Goal: Task Accomplishment & Management: Use online tool/utility

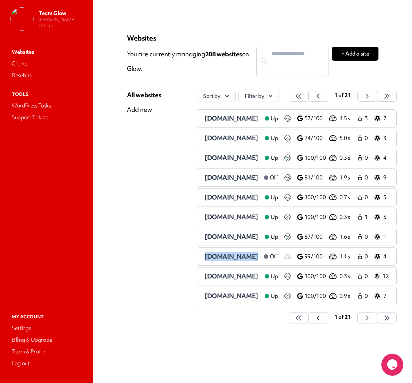
click at [220, 276] on span "[DOMAIN_NAME]" at bounding box center [232, 276] width 54 height 8
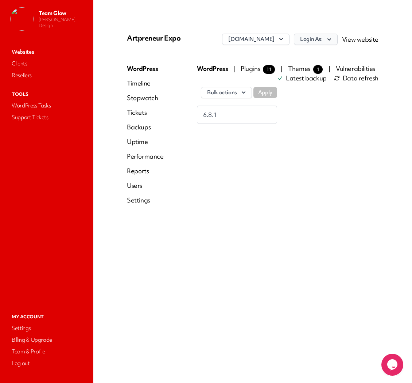
click at [320, 42] on button "Login As:" at bounding box center [316, 39] width 44 height 11
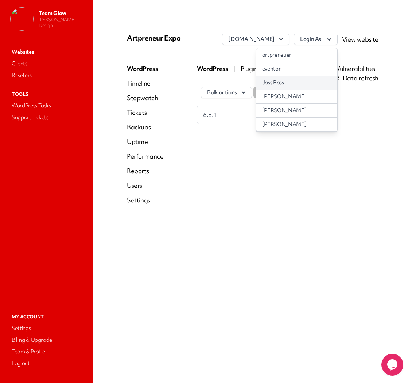
click at [303, 82] on link "Jass Bass" at bounding box center [297, 83] width 81 height 14
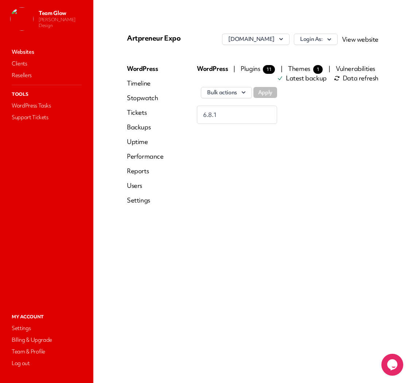
click at [137, 185] on link "Users" at bounding box center [145, 185] width 37 height 9
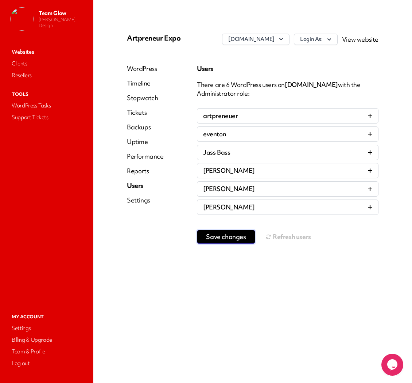
click at [250, 237] on button "Save changes" at bounding box center [226, 237] width 58 height 14
click at [287, 237] on button "Refresh users" at bounding box center [289, 236] width 46 height 15
click at [296, 234] on button "Refresh users" at bounding box center [289, 236] width 46 height 15
click at [329, 38] on icon "button" at bounding box center [329, 39] width 7 height 7
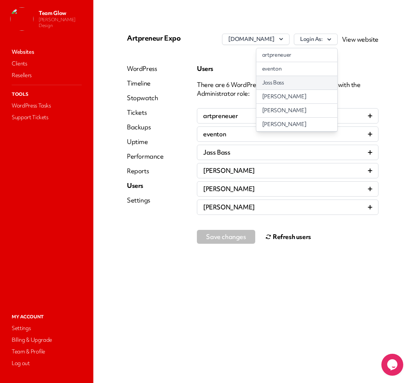
click at [318, 81] on link "Jass Bass" at bounding box center [297, 83] width 81 height 14
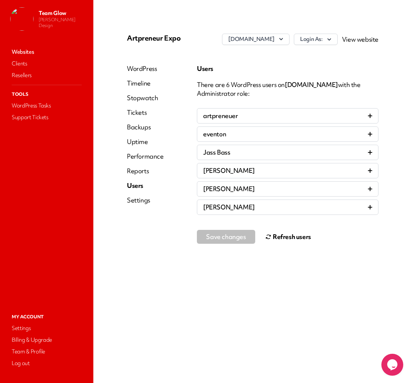
click at [274, 238] on button "Refresh users" at bounding box center [289, 236] width 46 height 15
click at [279, 239] on button "Refresh users" at bounding box center [289, 236] width 46 height 15
click at [24, 51] on link "Websites" at bounding box center [46, 52] width 73 height 10
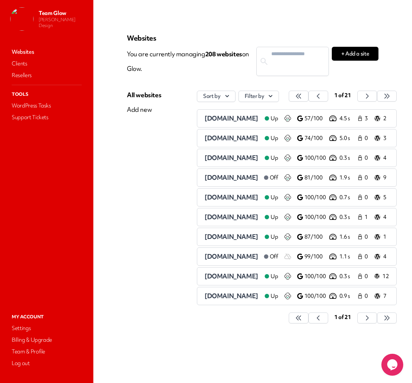
click at [215, 294] on span "[DOMAIN_NAME]" at bounding box center [232, 295] width 54 height 8
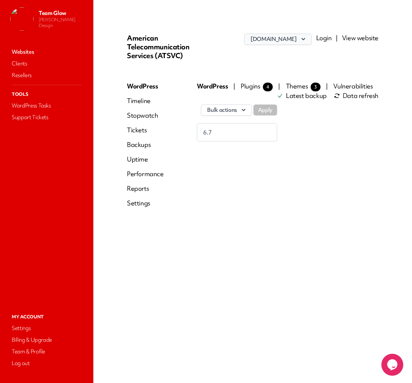
click at [304, 39] on icon "button" at bounding box center [304, 39] width 4 height 2
click at [238, 46] on div "[DOMAIN_NAME] Login | View website" at bounding box center [295, 51] width 168 height 34
click at [323, 41] on link "Login" at bounding box center [324, 38] width 16 height 8
